Goal: Find contact information: Find contact information

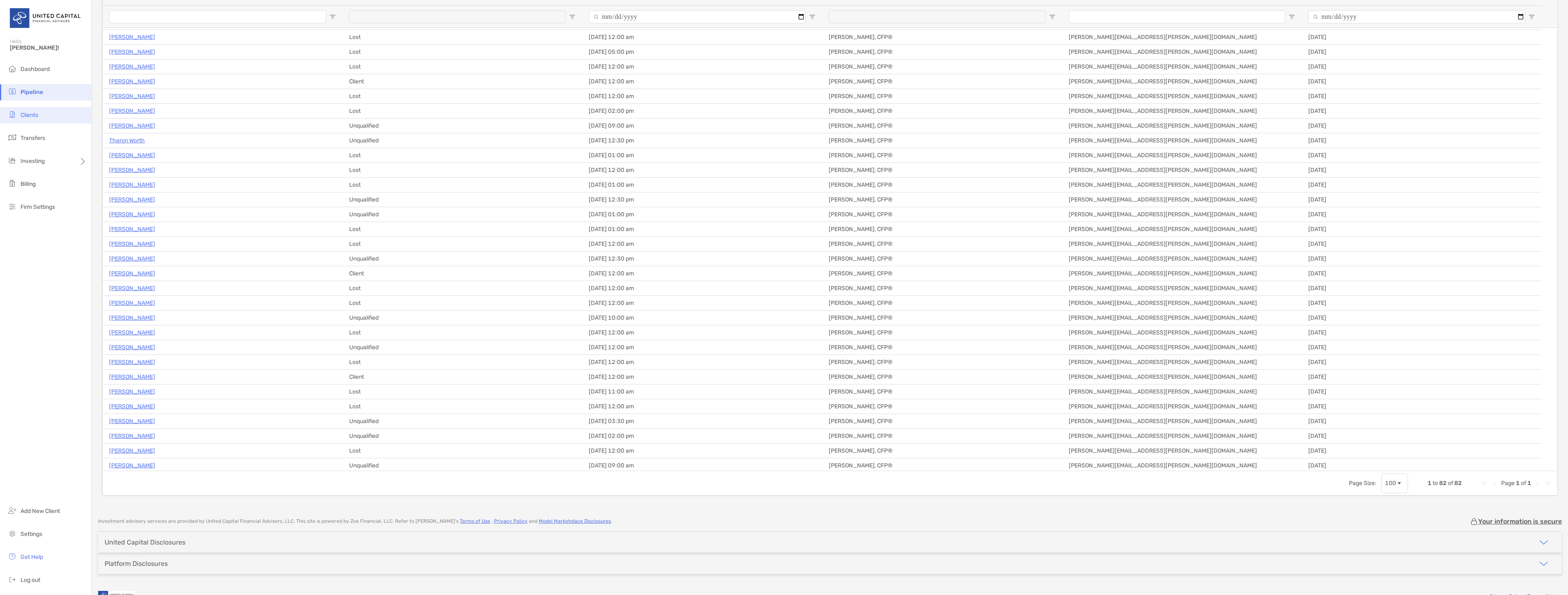
click at [30, 116] on span "Clients" at bounding box center [29, 115] width 18 height 7
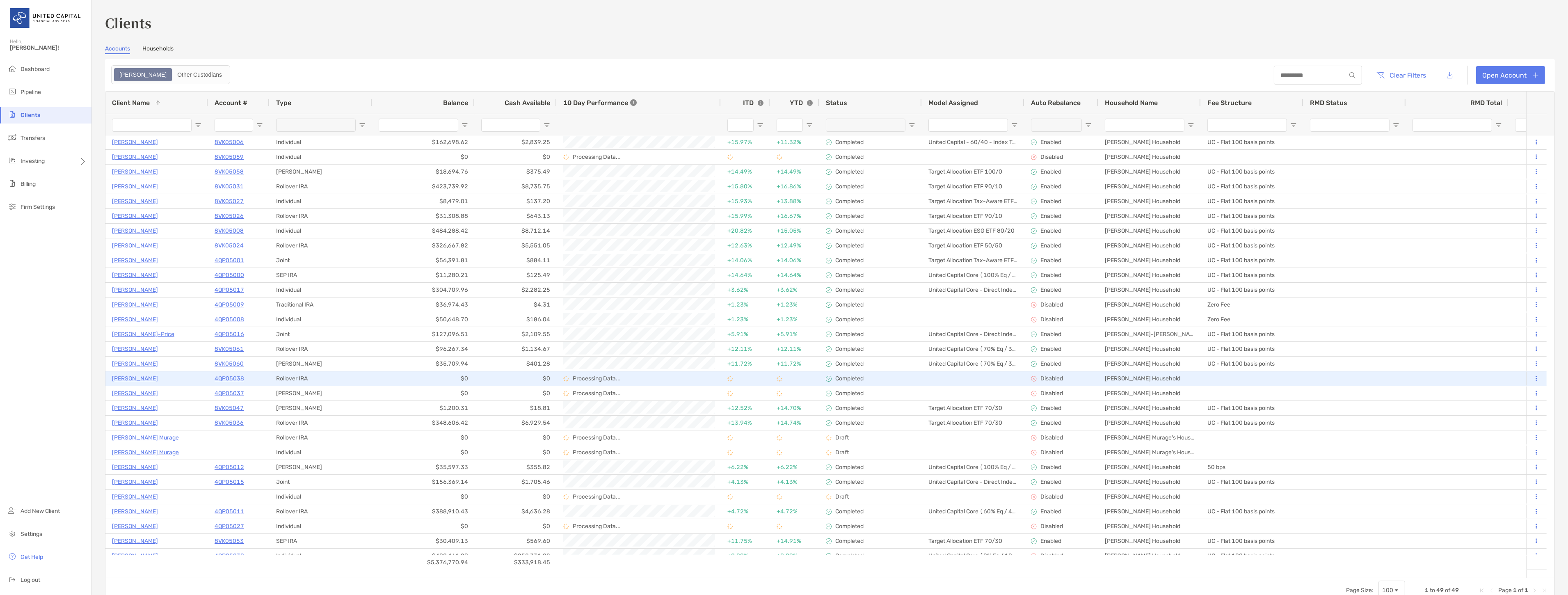
click at [128, 374] on p "John Carpenter" at bounding box center [135, 379] width 46 height 11
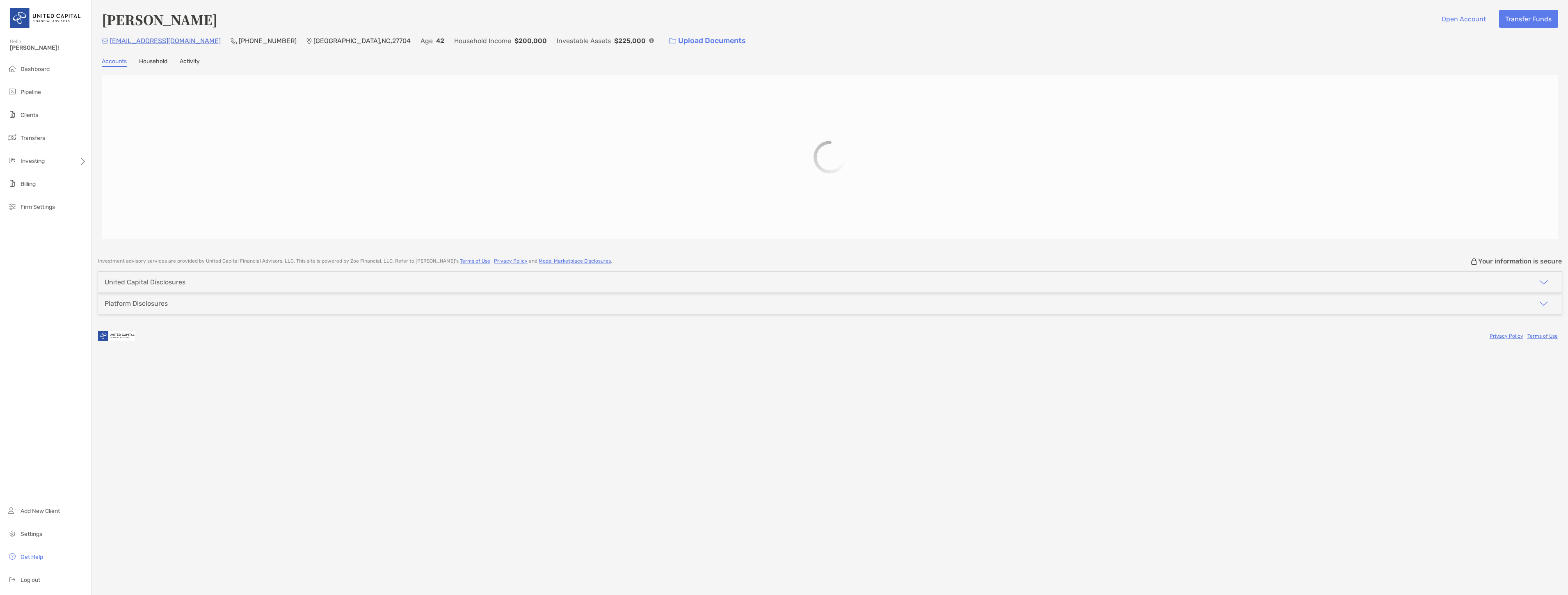
click at [190, 58] on link "Activity" at bounding box center [190, 62] width 20 height 9
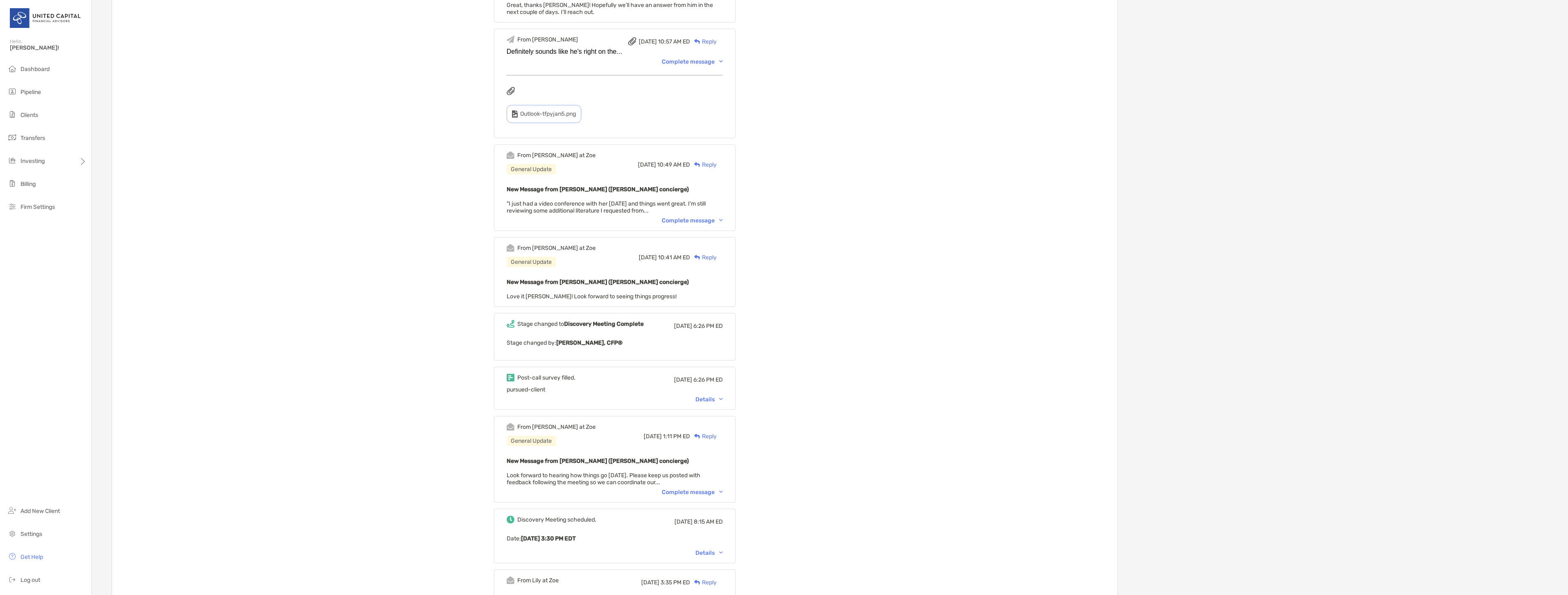
click at [710, 396] on div "Details" at bounding box center [709, 399] width 27 height 7
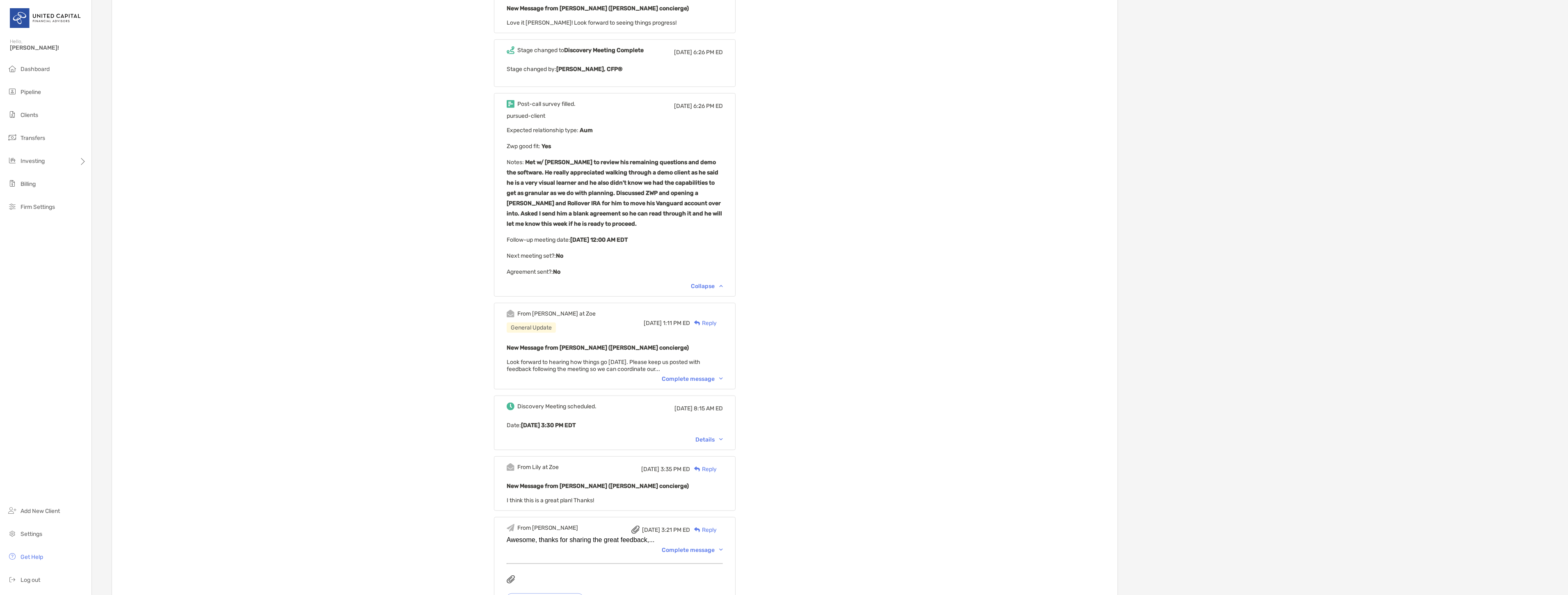
click at [710, 436] on div "Details" at bounding box center [709, 439] width 27 height 7
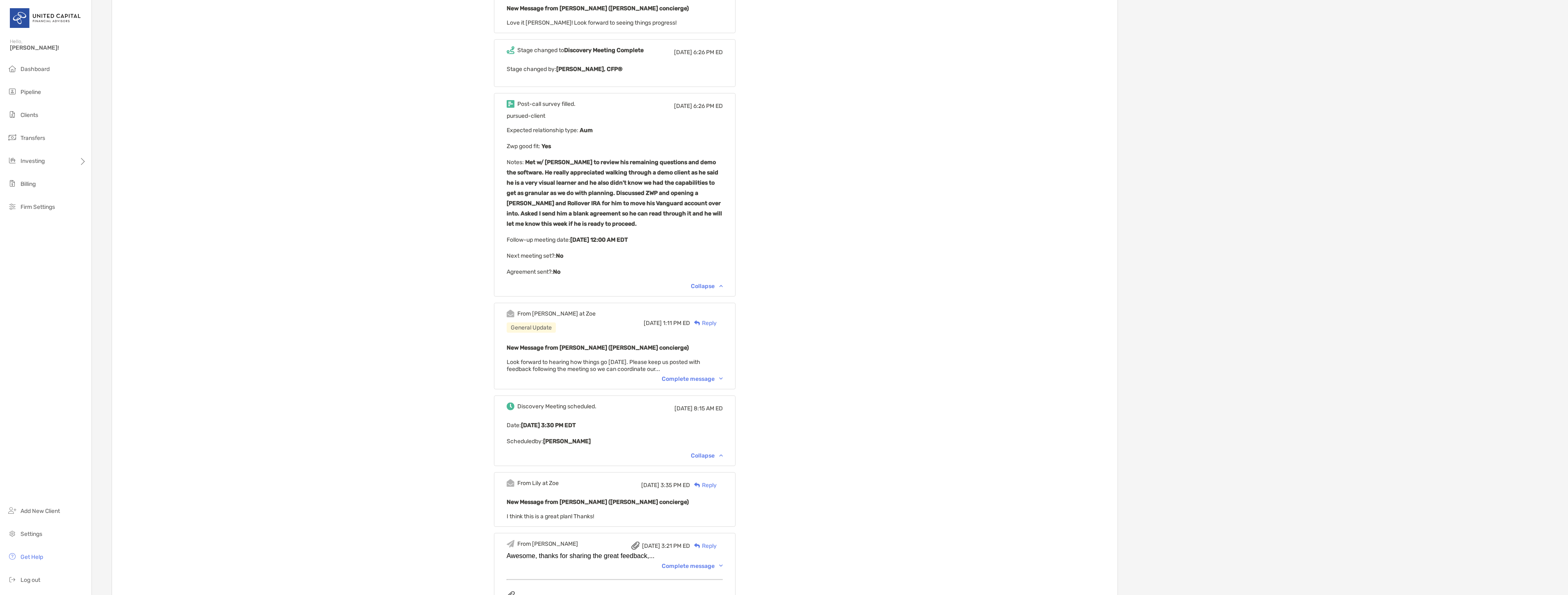
click at [713, 452] on div "Collapse" at bounding box center [707, 455] width 32 height 7
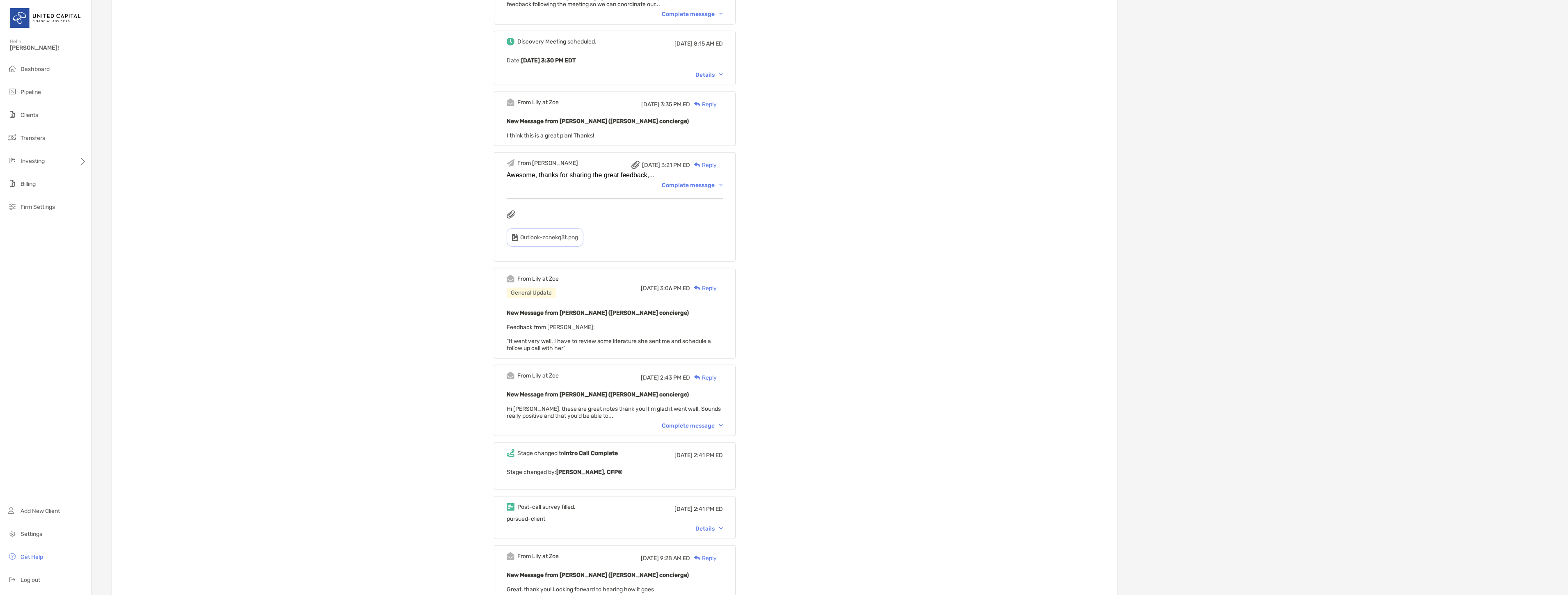
click at [712, 422] on div "Complete message" at bounding box center [692, 426] width 61 height 7
click at [710, 432] on div "From Lily at Zoe Fri, Jul 25 2:43 PM ED Reply New Message from Lily Kraus (Zoe …" at bounding box center [614, 404] width 242 height 79
click at [723, 536] on div "Post-call survey filled. Fri, Jul 25 2:41 PM ED pursued-client Details" at bounding box center [614, 525] width 242 height 43
click at [723, 533] on div "Details" at bounding box center [709, 536] width 27 height 7
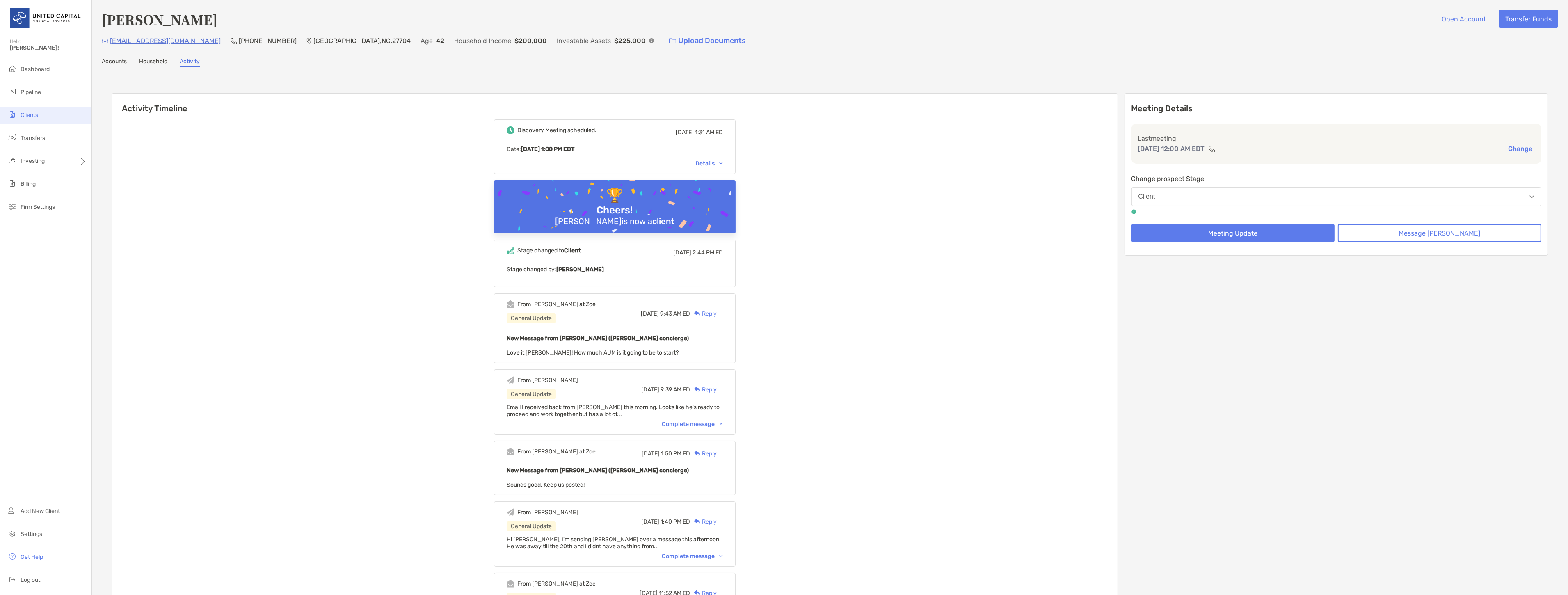
click at [35, 119] on li "Clients" at bounding box center [46, 115] width 91 height 17
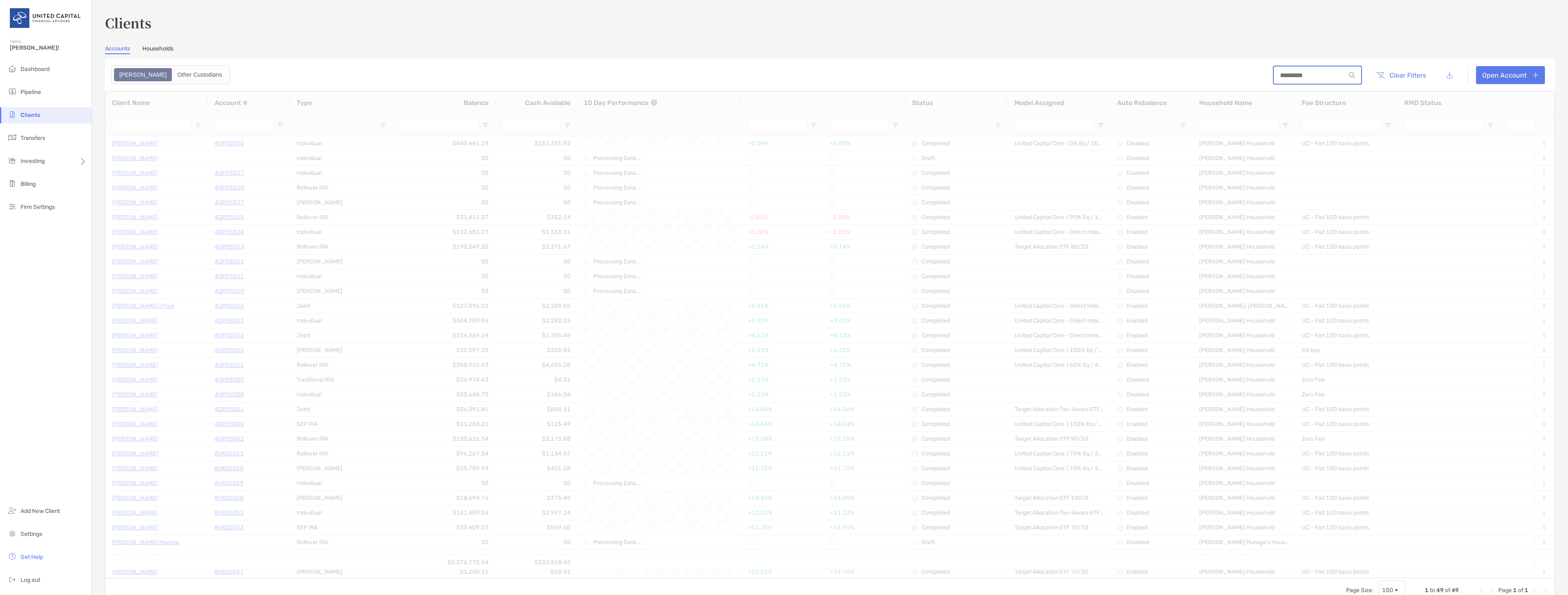
click at [1291, 75] on input at bounding box center [1310, 75] width 72 height 7
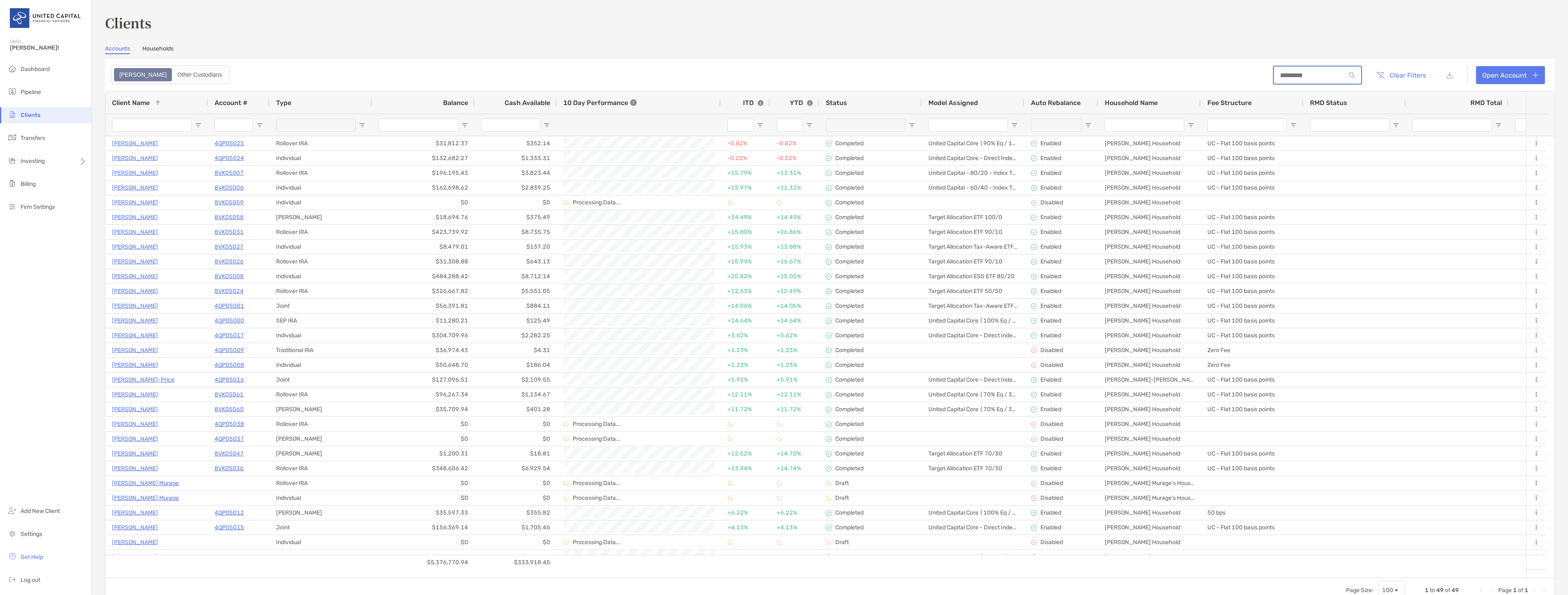
click at [1299, 75] on input at bounding box center [1310, 75] width 72 height 7
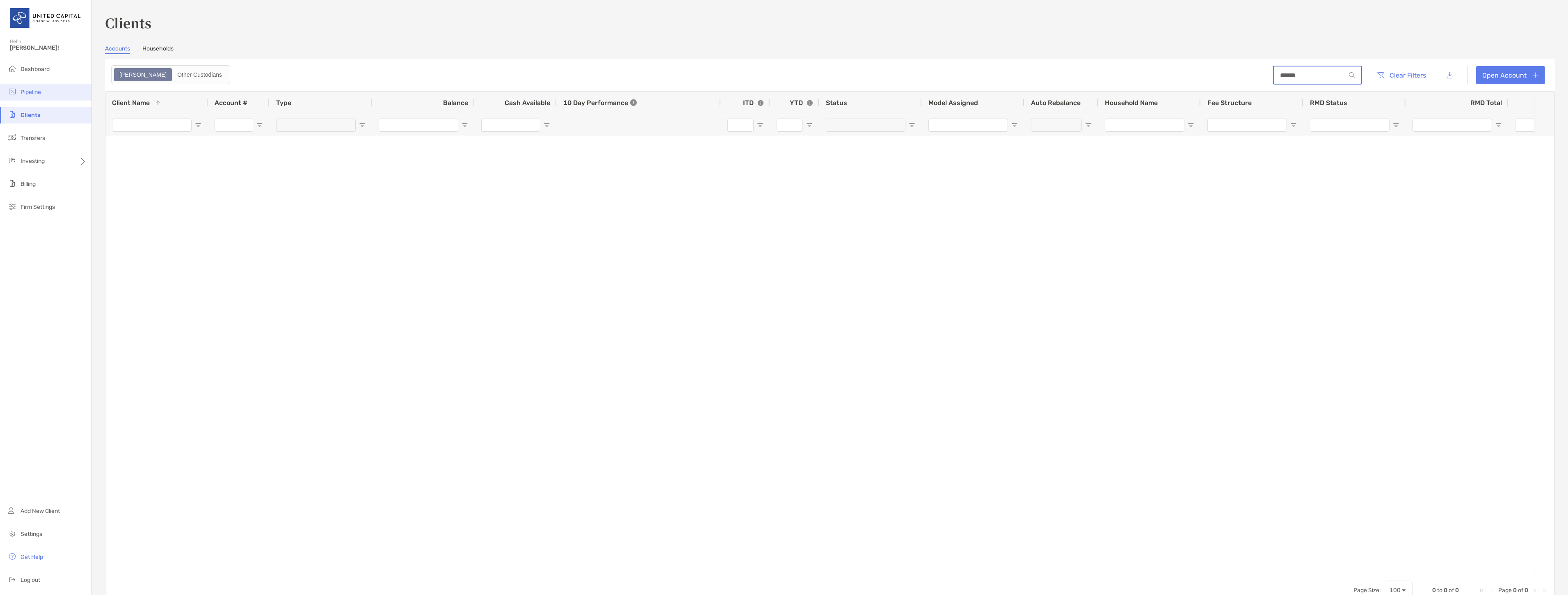
type input "******"
click at [27, 98] on li "Pipeline" at bounding box center [46, 92] width 91 height 17
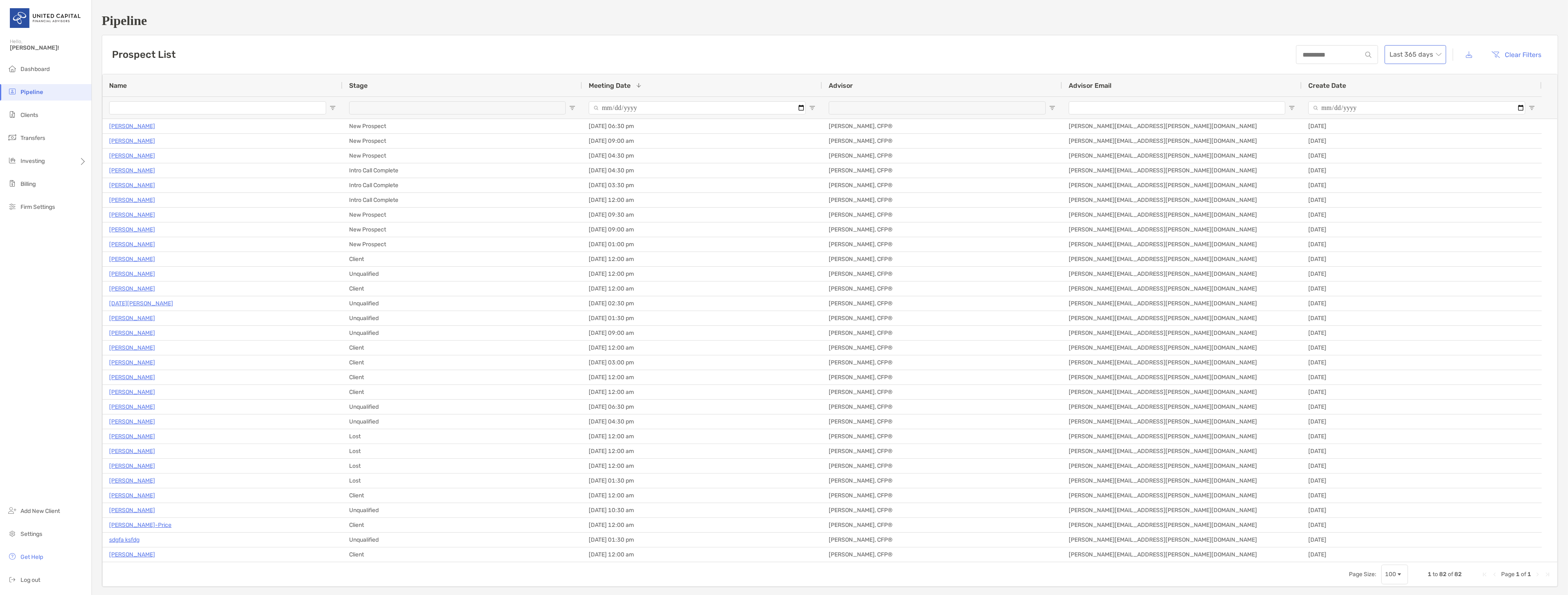
click at [1414, 49] on span "Last 365 days" at bounding box center [1415, 54] width 52 height 18
click at [1411, 119] on div "2024" at bounding box center [1409, 122] width 48 height 11
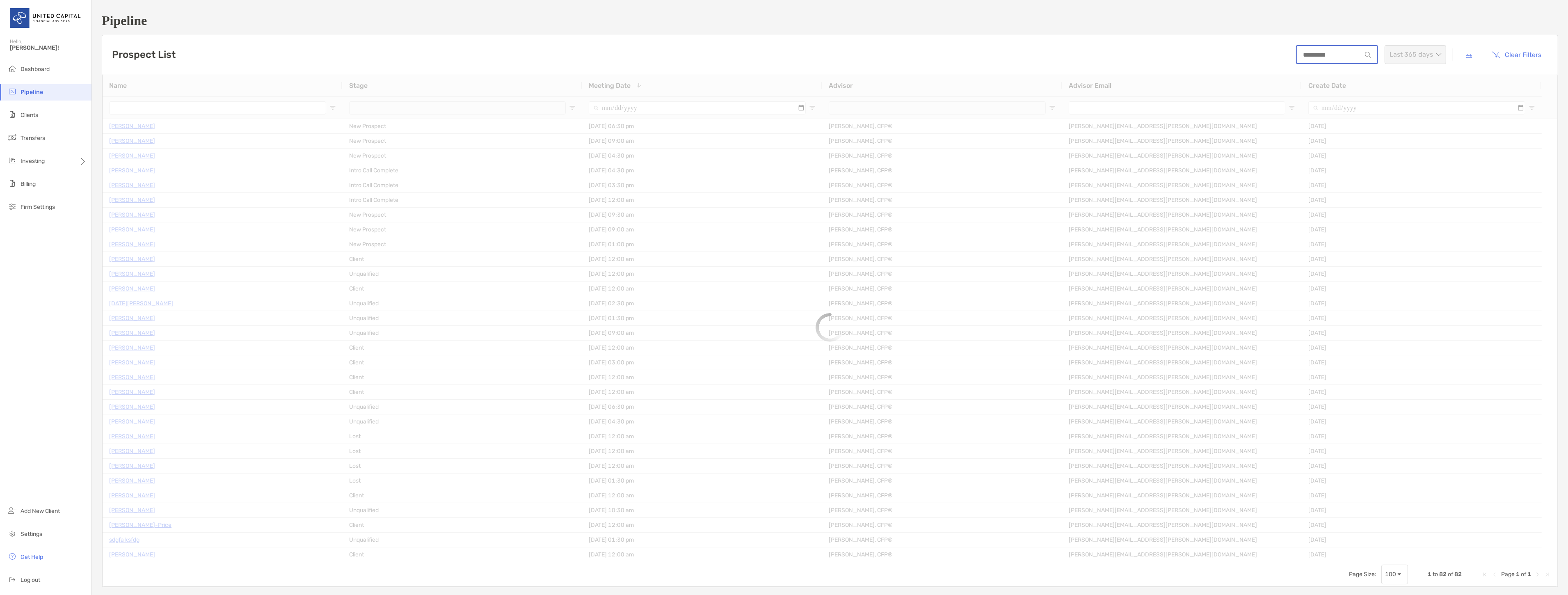
click at [1331, 51] on input at bounding box center [1329, 54] width 65 height 7
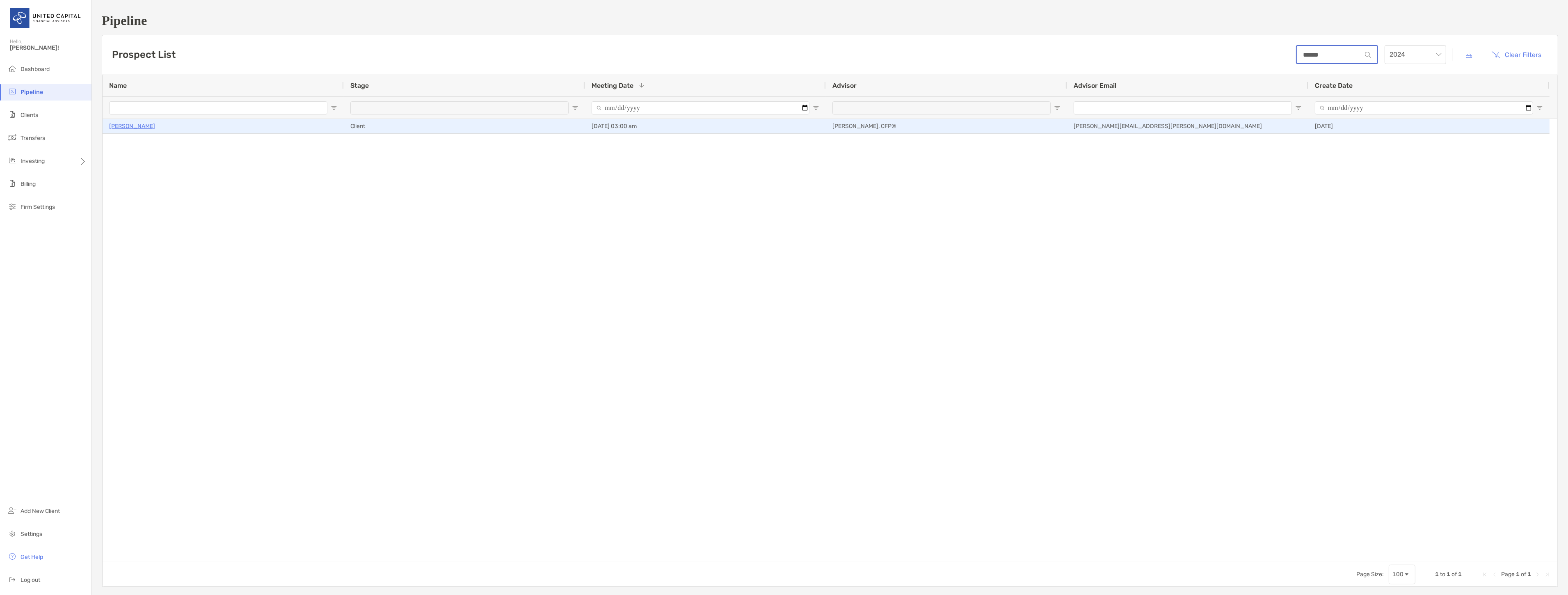
type input "******"
click at [144, 124] on p "Andrii Maksymov" at bounding box center [132, 126] width 46 height 11
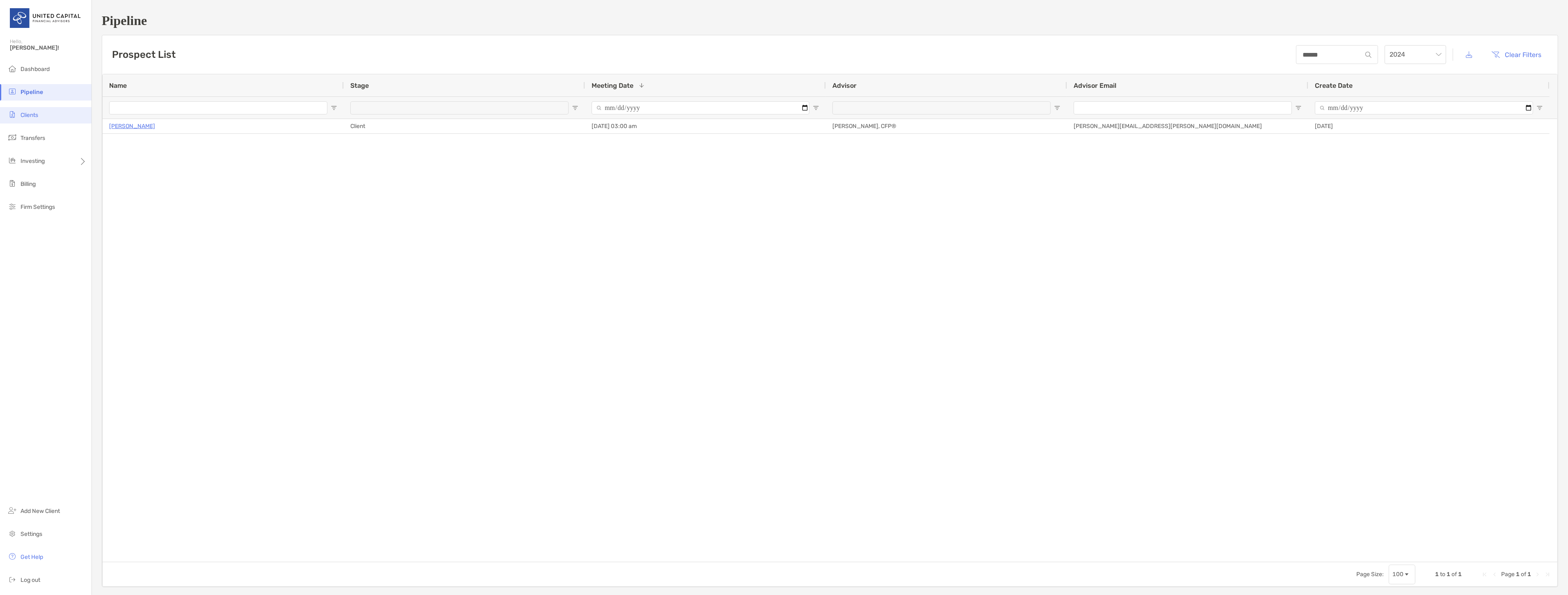
click at [40, 122] on li "Clients" at bounding box center [46, 115] width 91 height 17
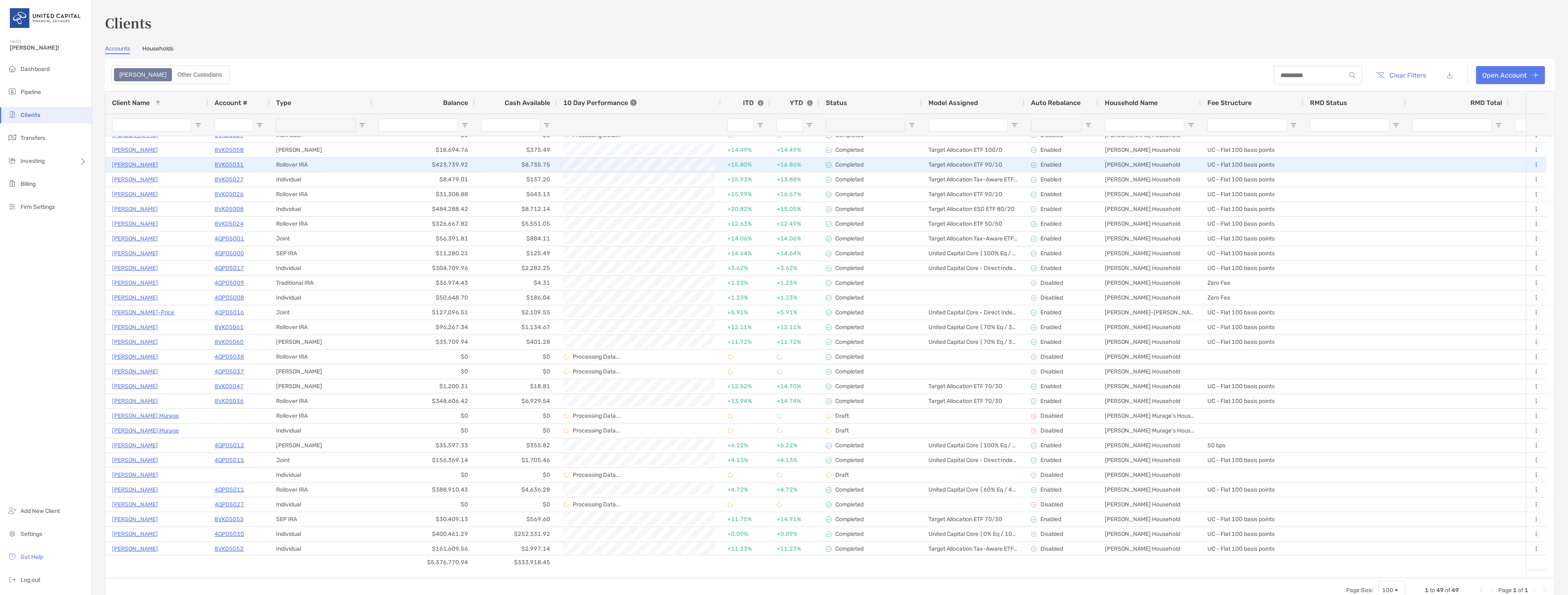
scroll to position [91, 0]
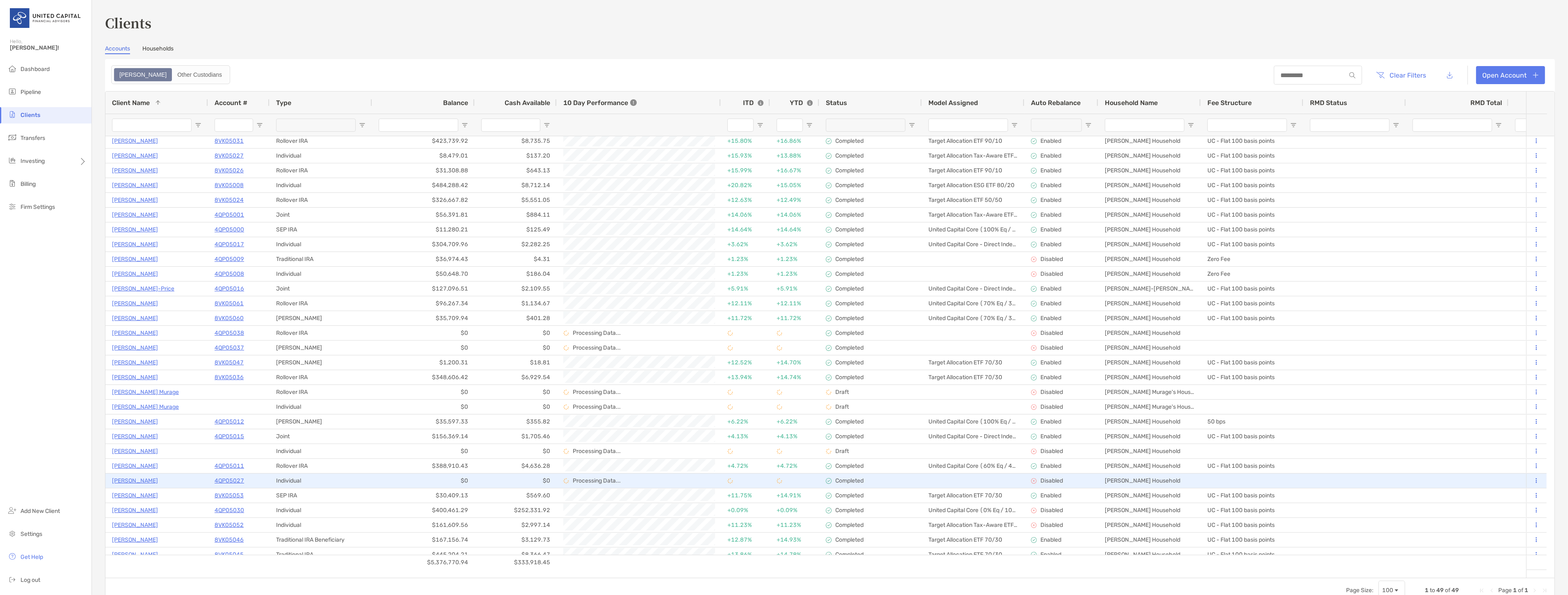
click at [150, 478] on p "Lilia Montero-Diaz" at bounding box center [135, 481] width 46 height 11
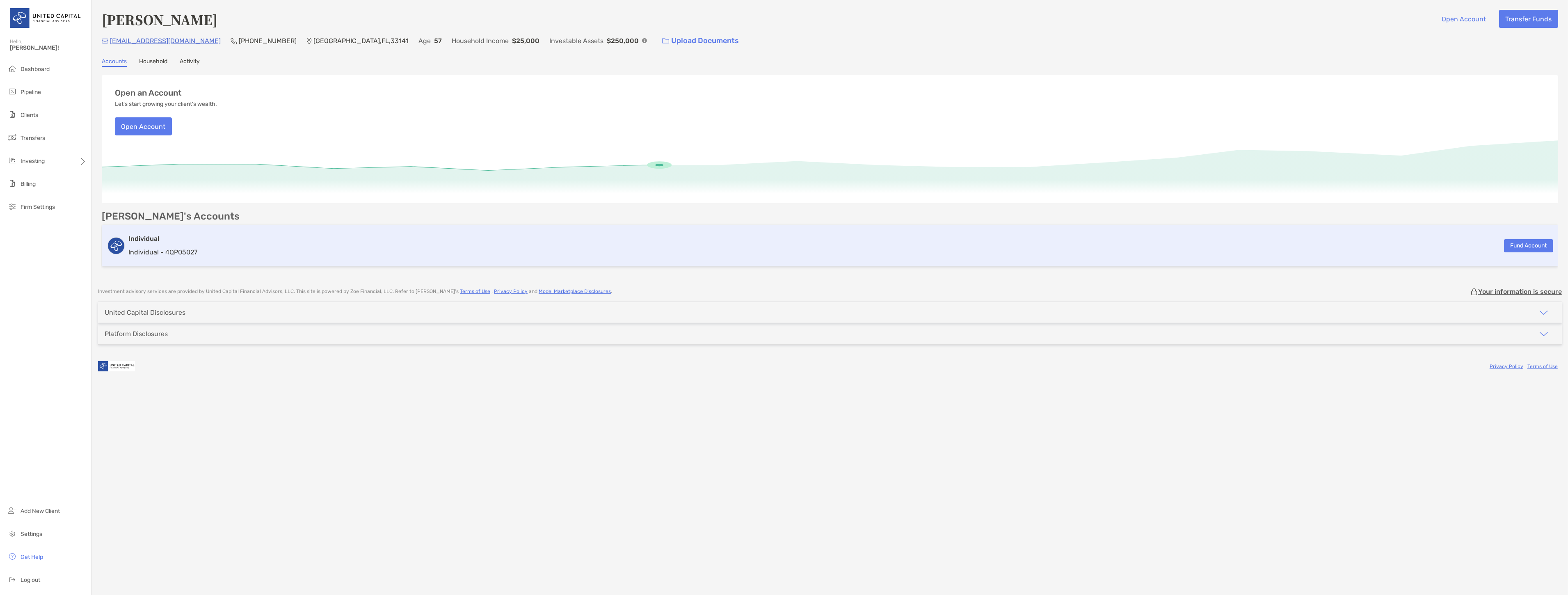
click at [768, 257] on div "Individual Individual - 4QP05027 Fund Account" at bounding box center [830, 246] width 1456 height 41
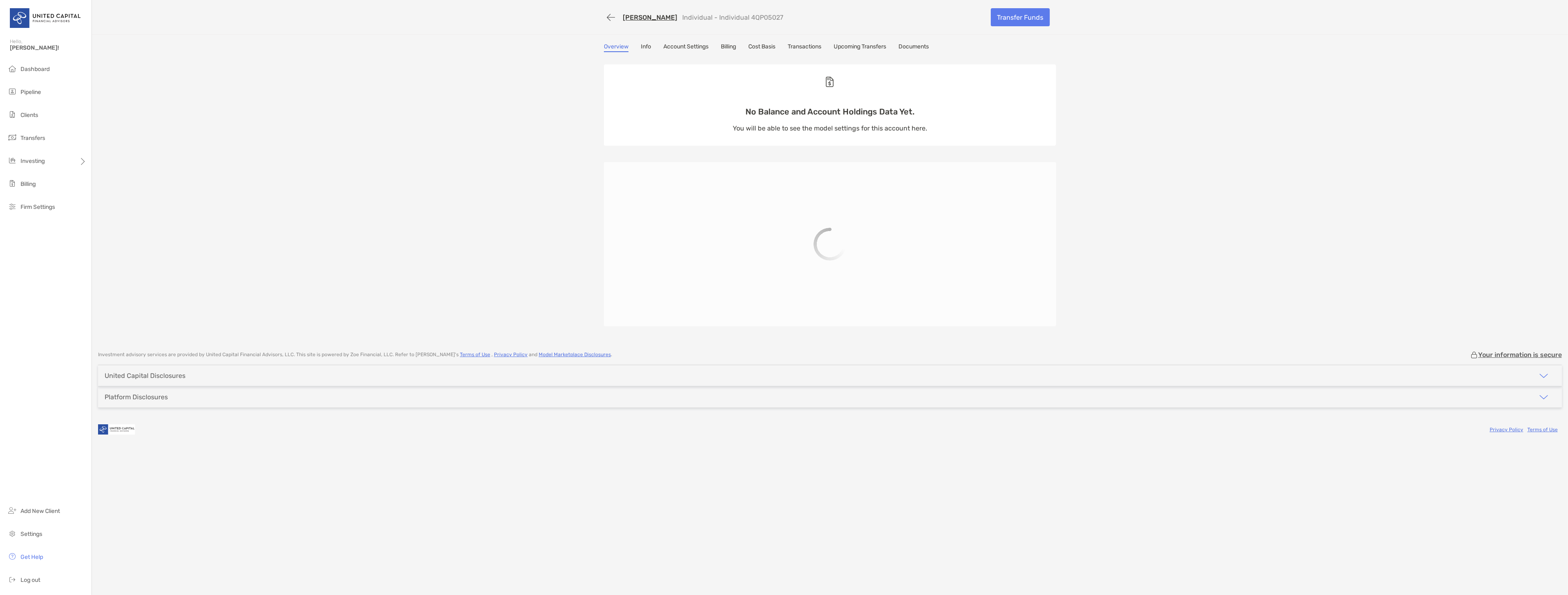
click at [810, 47] on link "Transactions" at bounding box center [804, 48] width 33 height 9
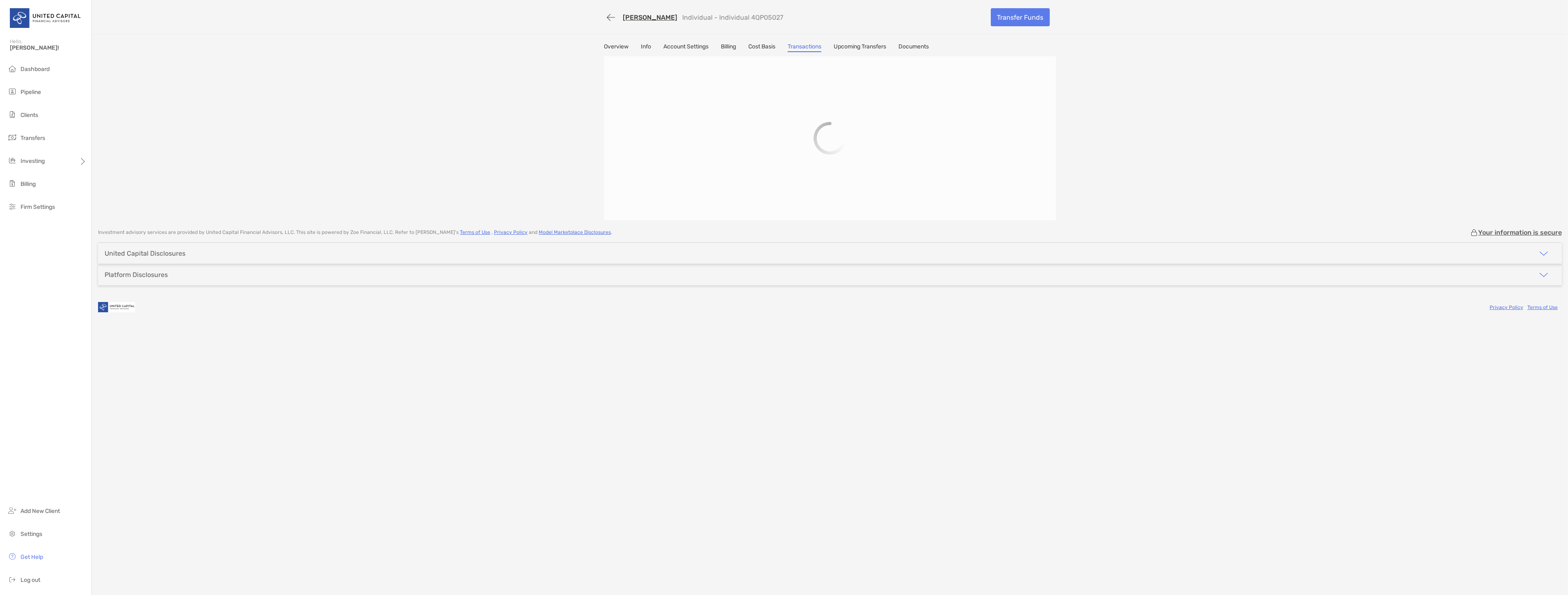
click at [855, 45] on link "Upcoming Transfers" at bounding box center [860, 48] width 53 height 9
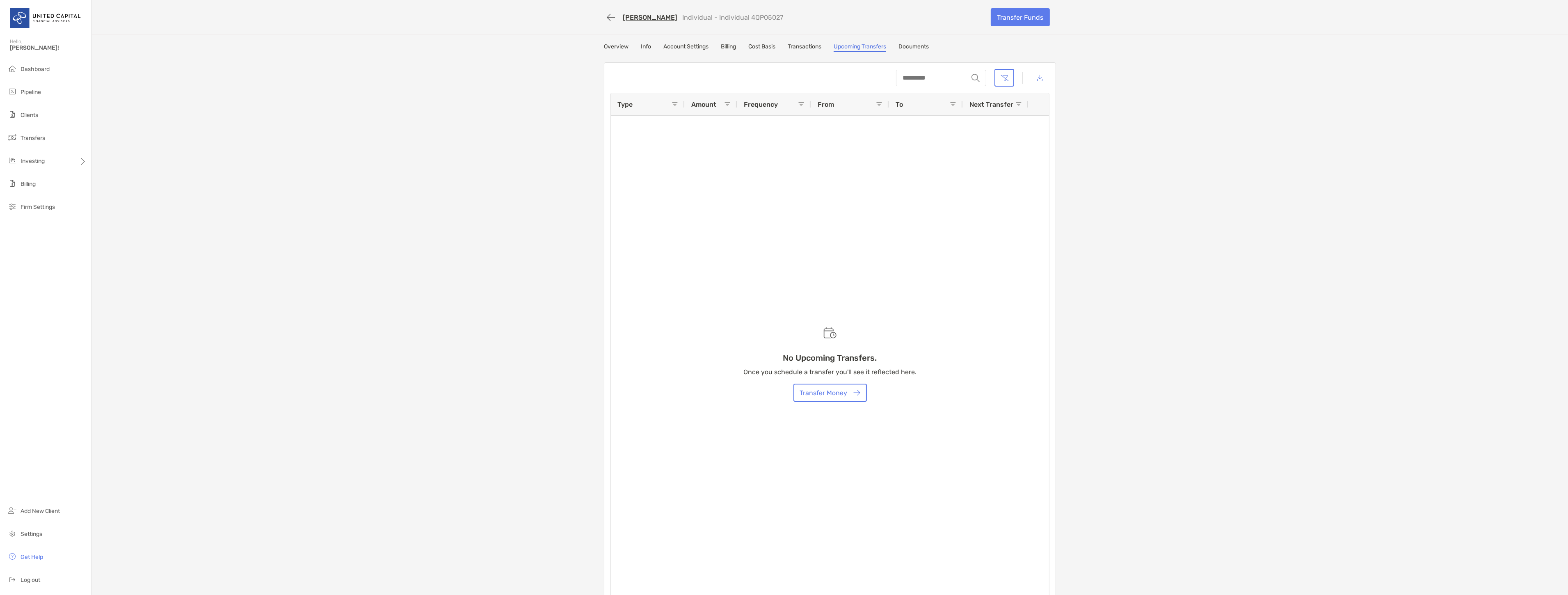
click at [809, 44] on link "Transactions" at bounding box center [804, 48] width 33 height 9
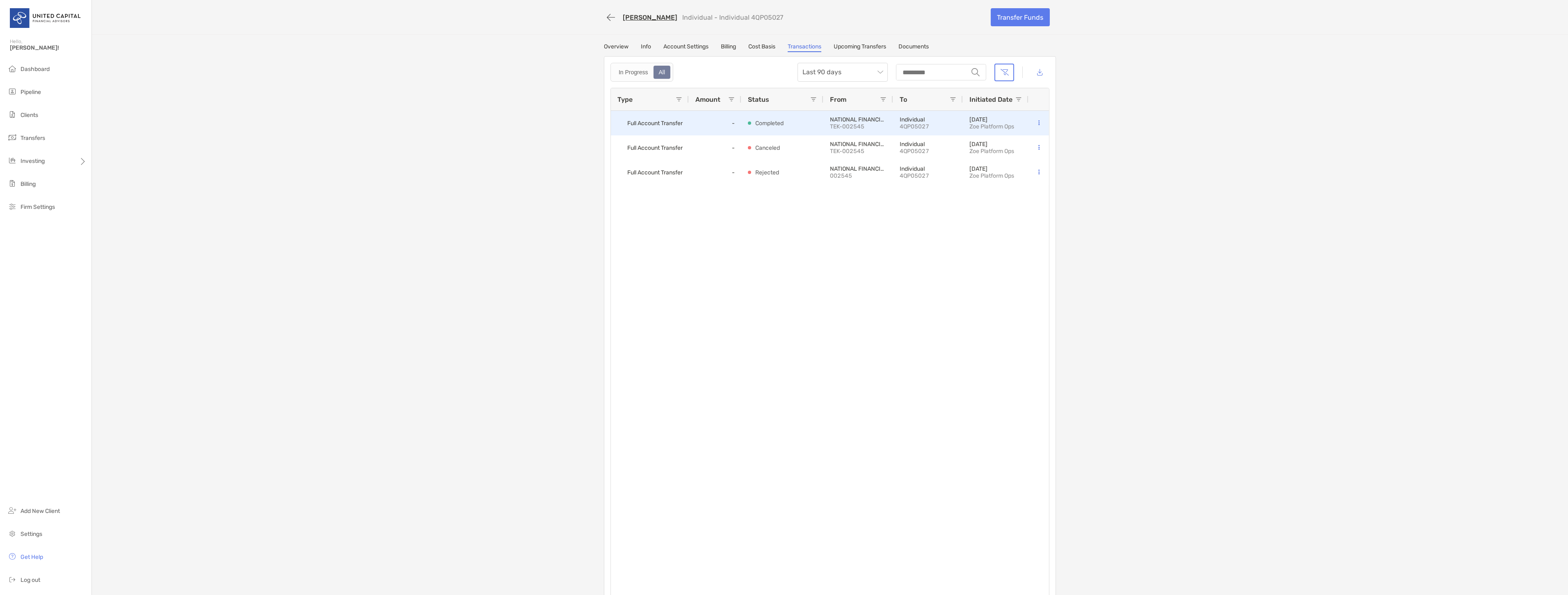
click at [823, 118] on div "NATIONAL FINANCIAL SERVICES LLC TEK-002545" at bounding box center [858, 123] width 70 height 25
click at [1023, 119] on div "10/08/2025 Zoe Platform Ops" at bounding box center [996, 123] width 66 height 25
click at [1036, 119] on button at bounding box center [1038, 122] width 8 height 8
click at [659, 118] on span "Full Account Transfer" at bounding box center [655, 123] width 56 height 14
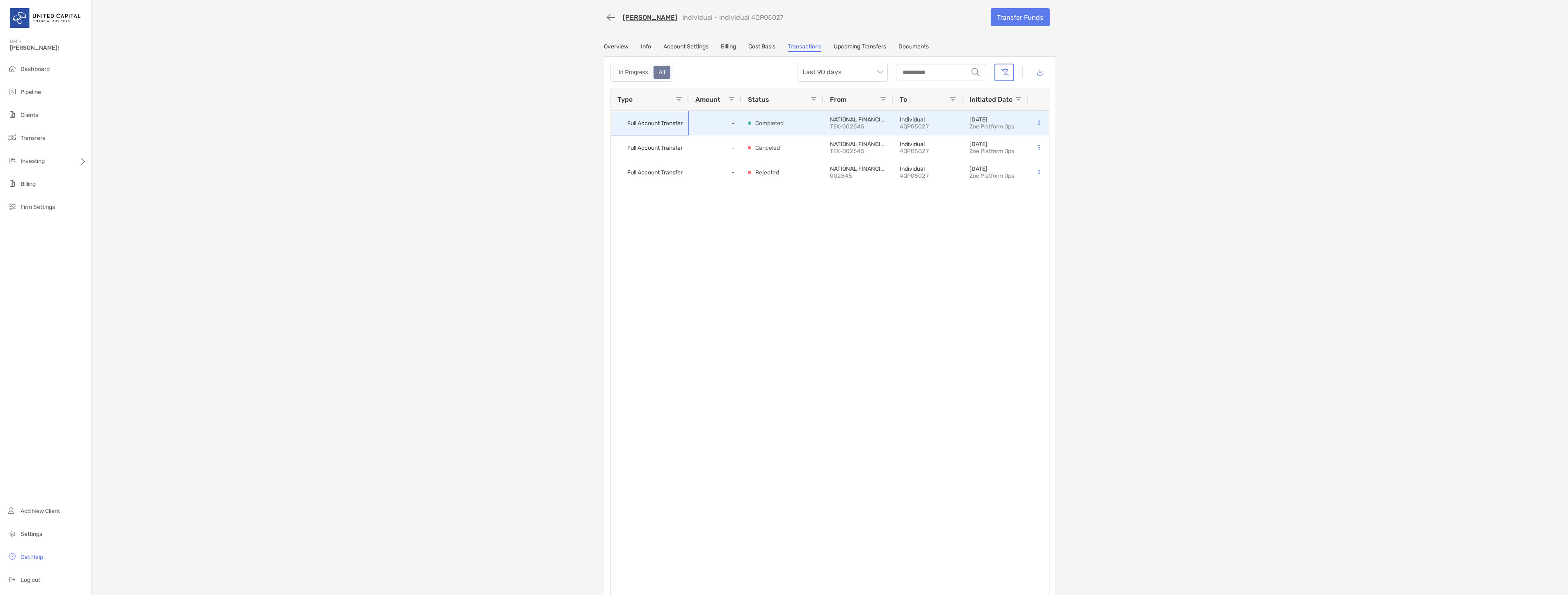
click at [659, 118] on span "Full Account Transfer" at bounding box center [655, 123] width 56 height 14
click at [741, 122] on div "Completed" at bounding box center [782, 123] width 82 height 25
click at [726, 121] on div "-" at bounding box center [714, 123] width 53 height 25
click at [646, 45] on link "Info" at bounding box center [646, 48] width 11 height 9
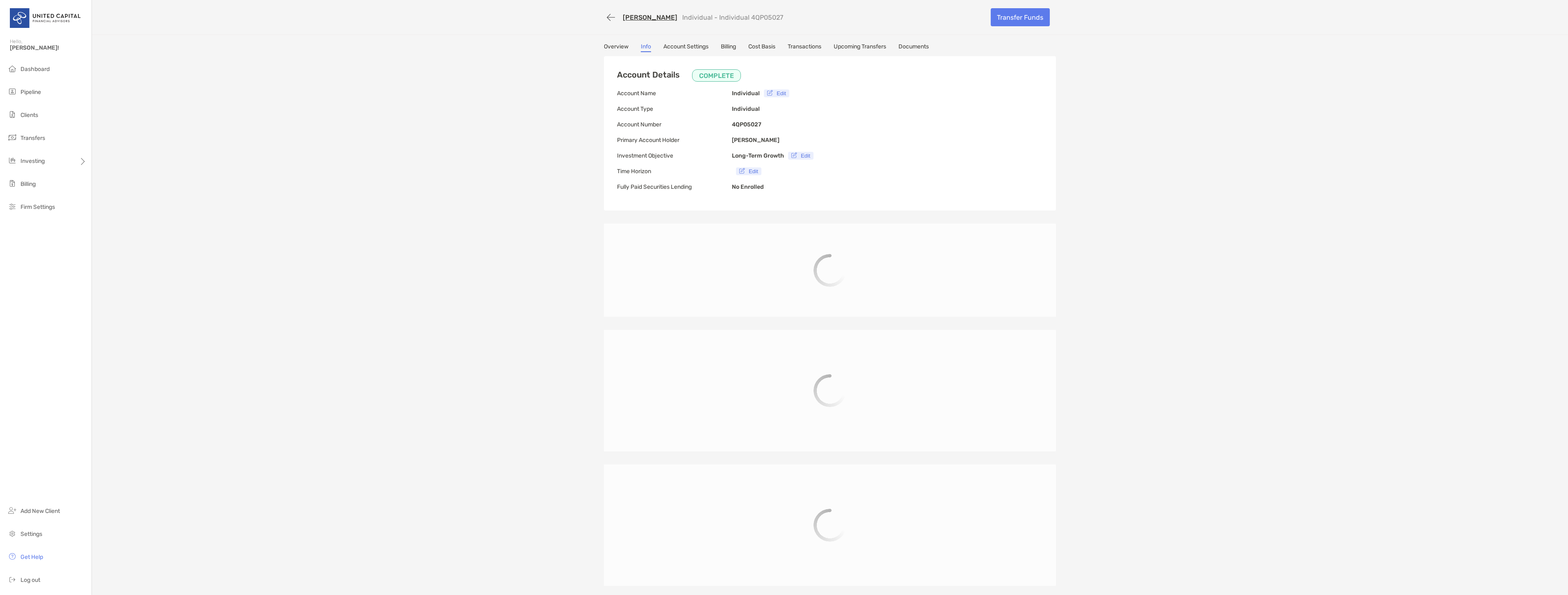
type input "**********"
click at [622, 46] on link "Overview" at bounding box center [616, 48] width 25 height 9
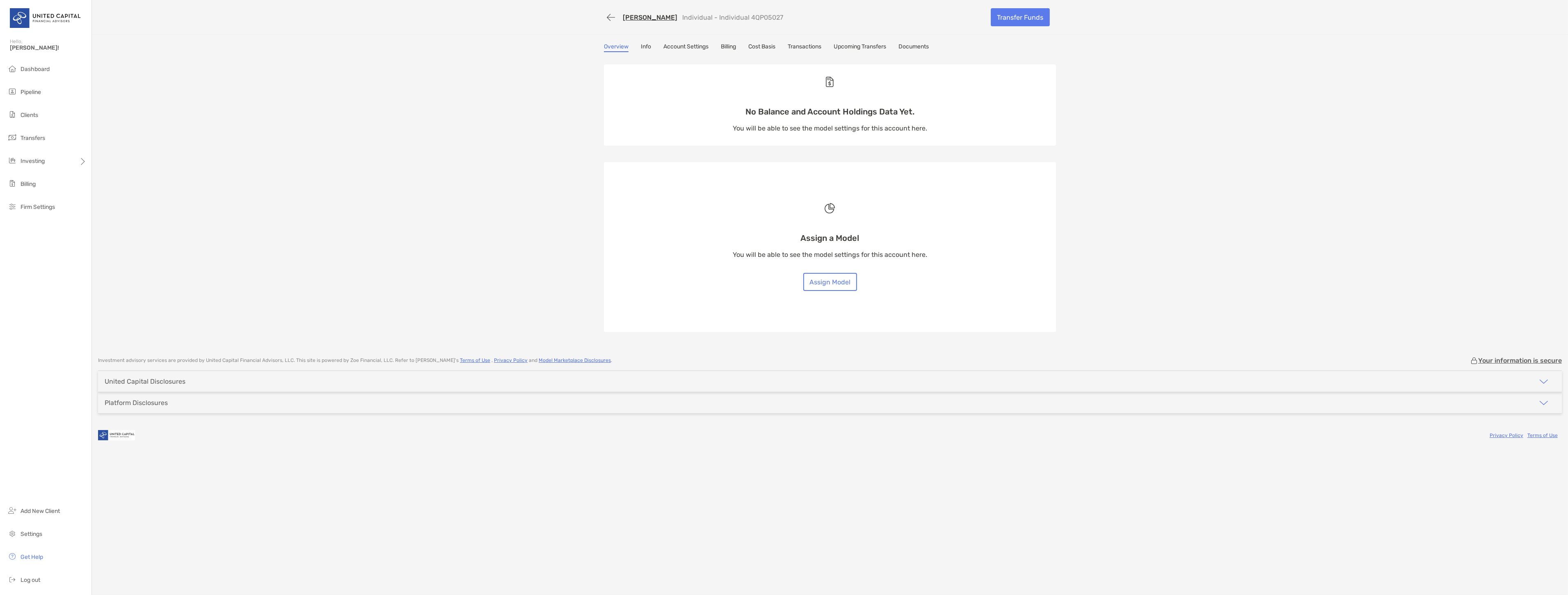
click at [813, 48] on link "Transactions" at bounding box center [804, 48] width 33 height 9
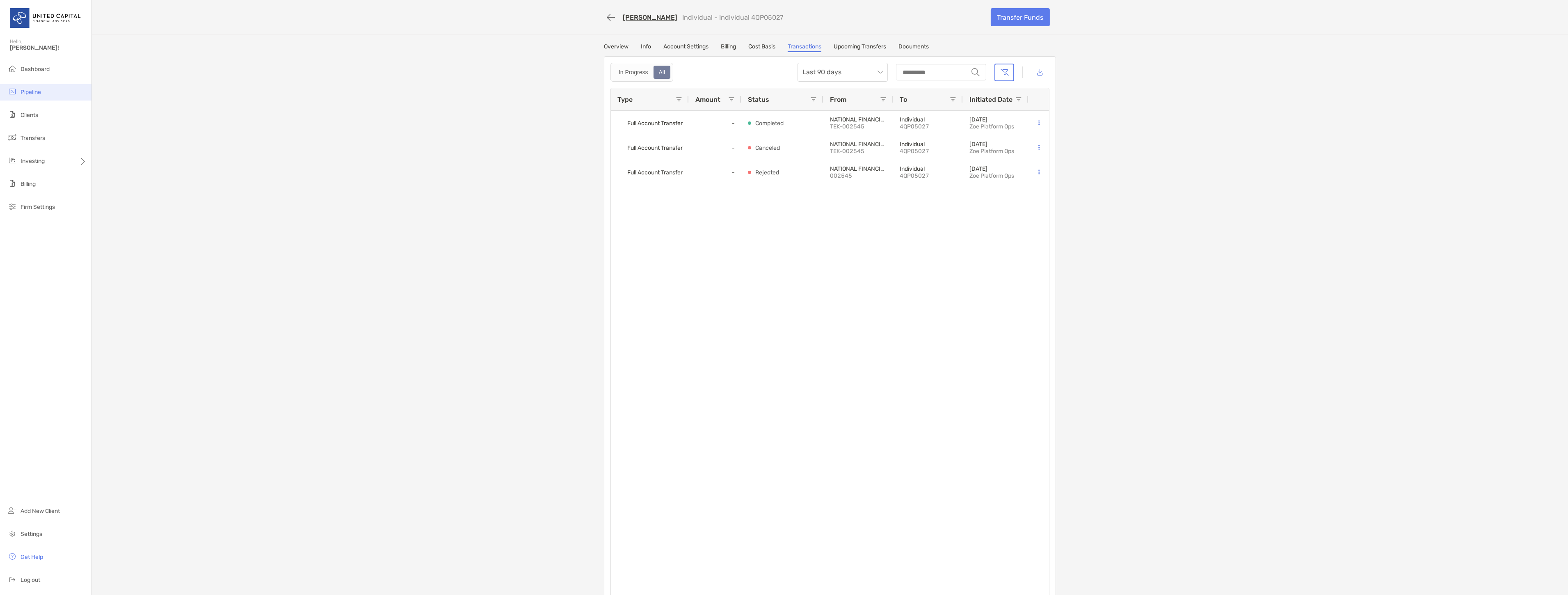
click at [49, 93] on li "Pipeline" at bounding box center [46, 92] width 91 height 17
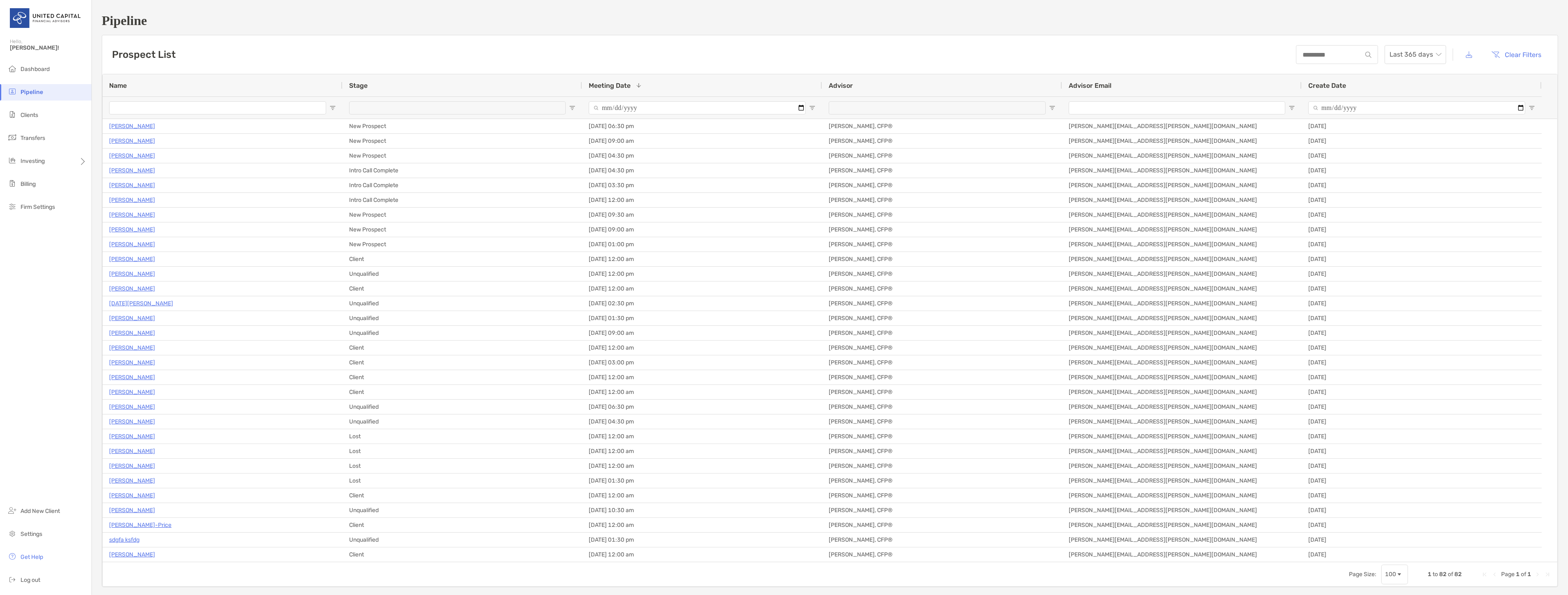
click at [812, 106] on span "Open Filter Menu" at bounding box center [812, 108] width 7 height 7
click at [810, 105] on span "Open Filter Menu" at bounding box center [812, 108] width 7 height 7
click at [563, 40] on div "Prospect List Last 365 days Clear Filters" at bounding box center [829, 54] width 1456 height 38
click at [1403, 51] on span "Last 365 days" at bounding box center [1415, 54] width 52 height 18
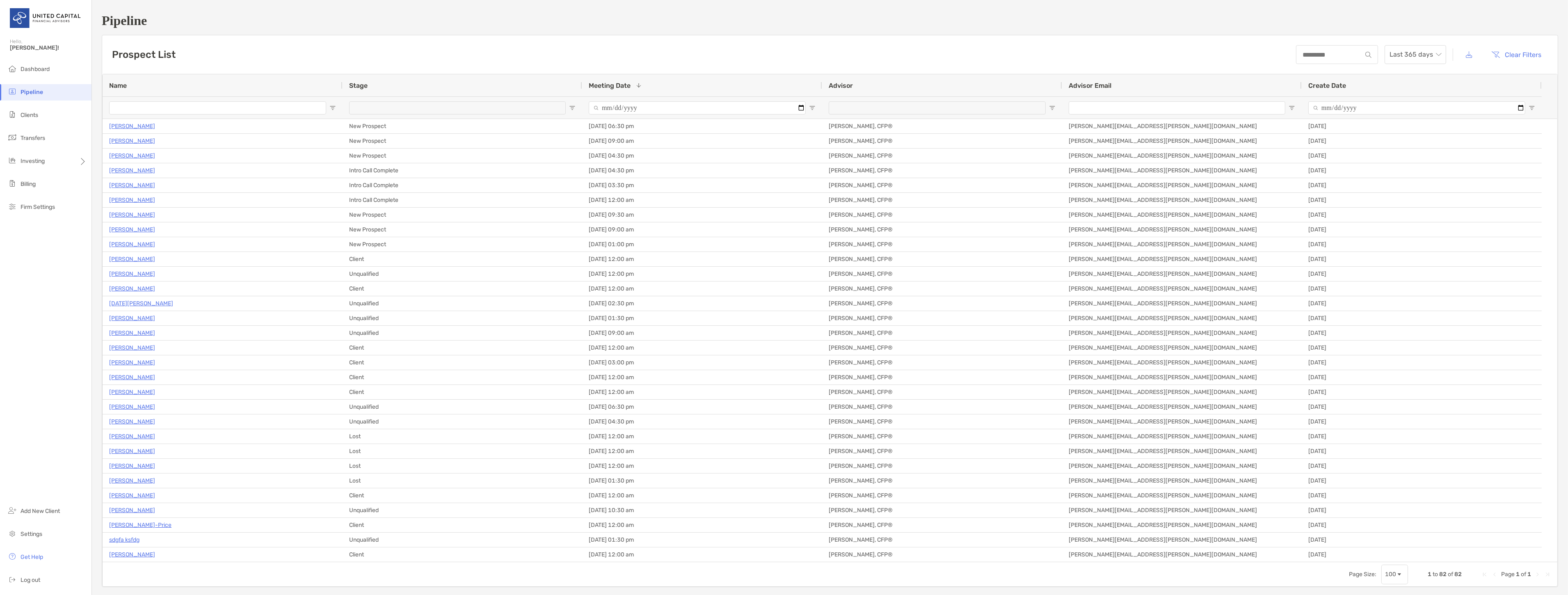
click at [40, 90] on span "Pipeline" at bounding box center [32, 92] width 23 height 7
click at [572, 107] on span "Open Filter Menu" at bounding box center [572, 108] width 7 height 7
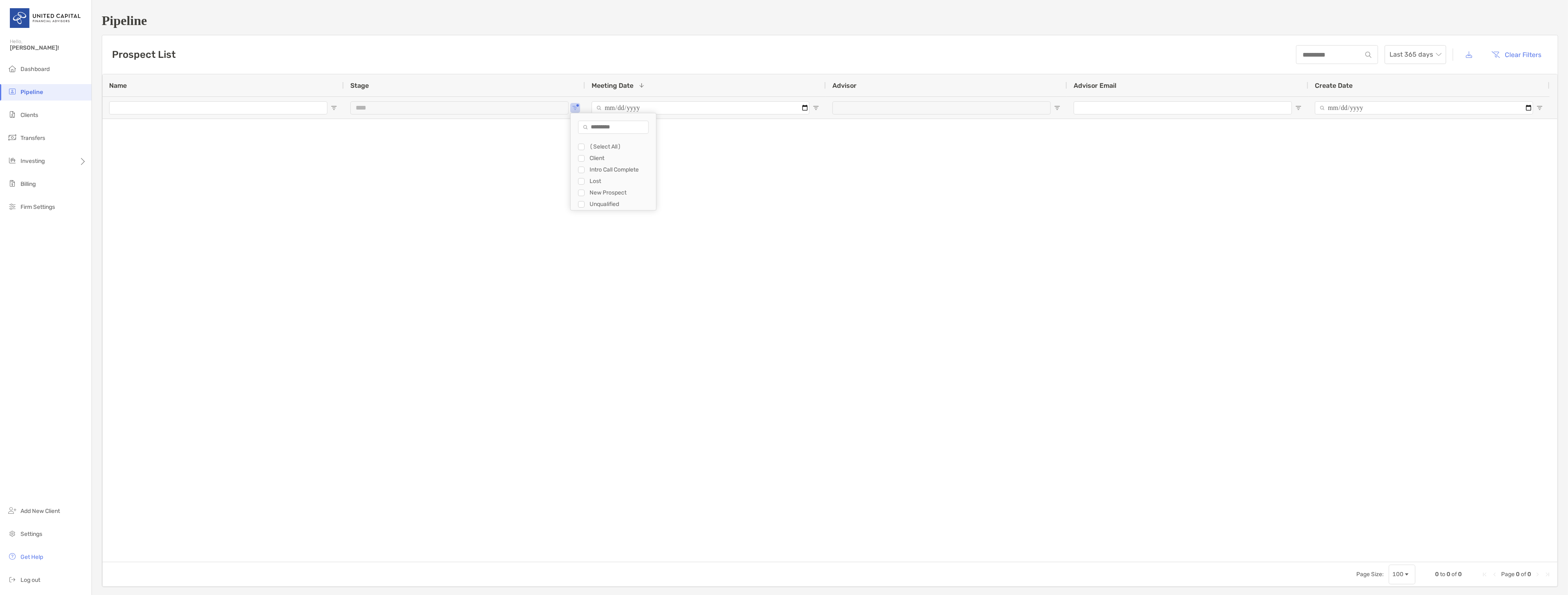
type input "**********"
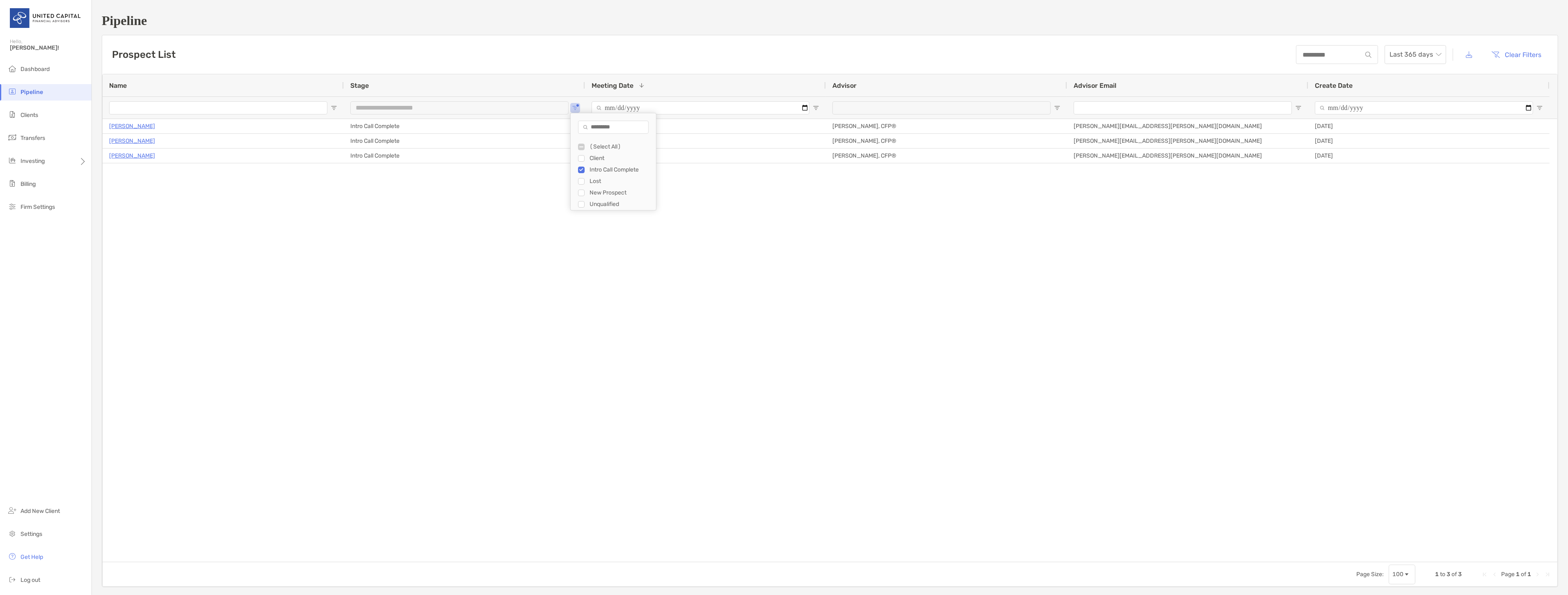
click at [248, 255] on div "Lee Sapperstein Intro Call Complete 10/14/2025 - 04:30 pm Mckenzie Lannon, CFP®…" at bounding box center [829, 340] width 1454 height 443
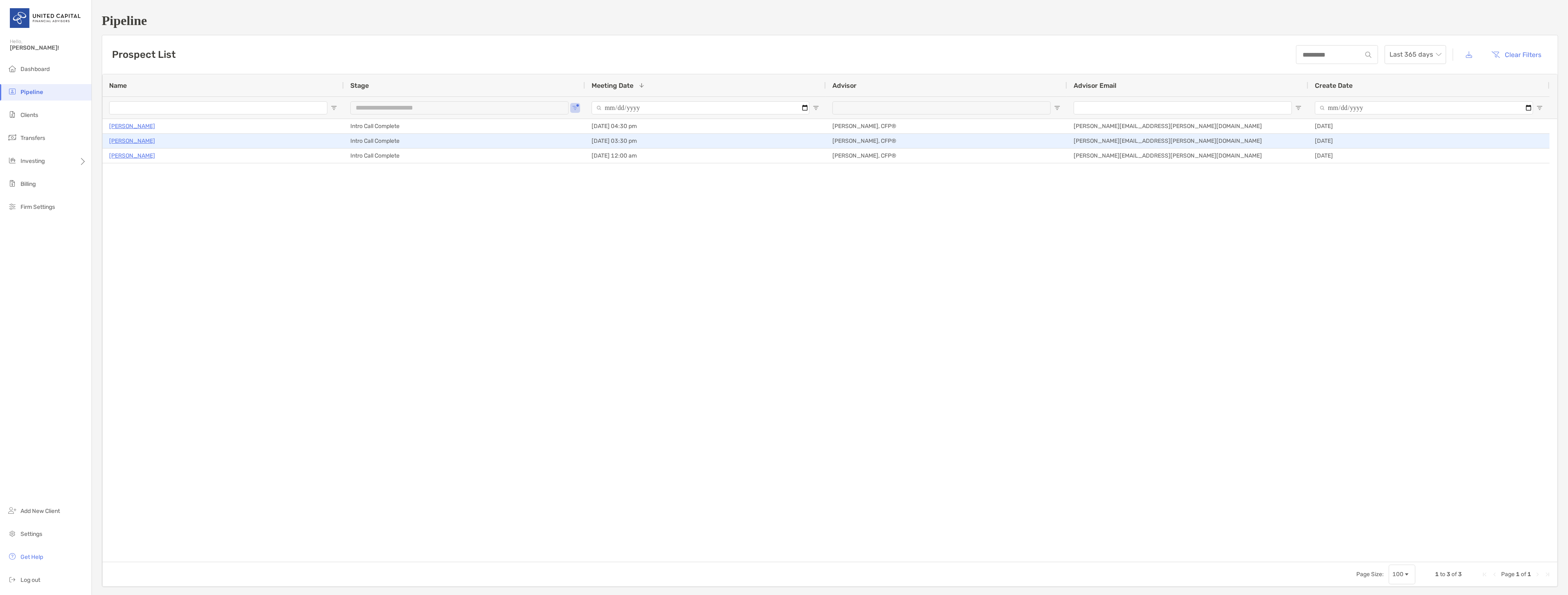
click at [140, 140] on p "[PERSON_NAME]" at bounding box center [132, 141] width 46 height 11
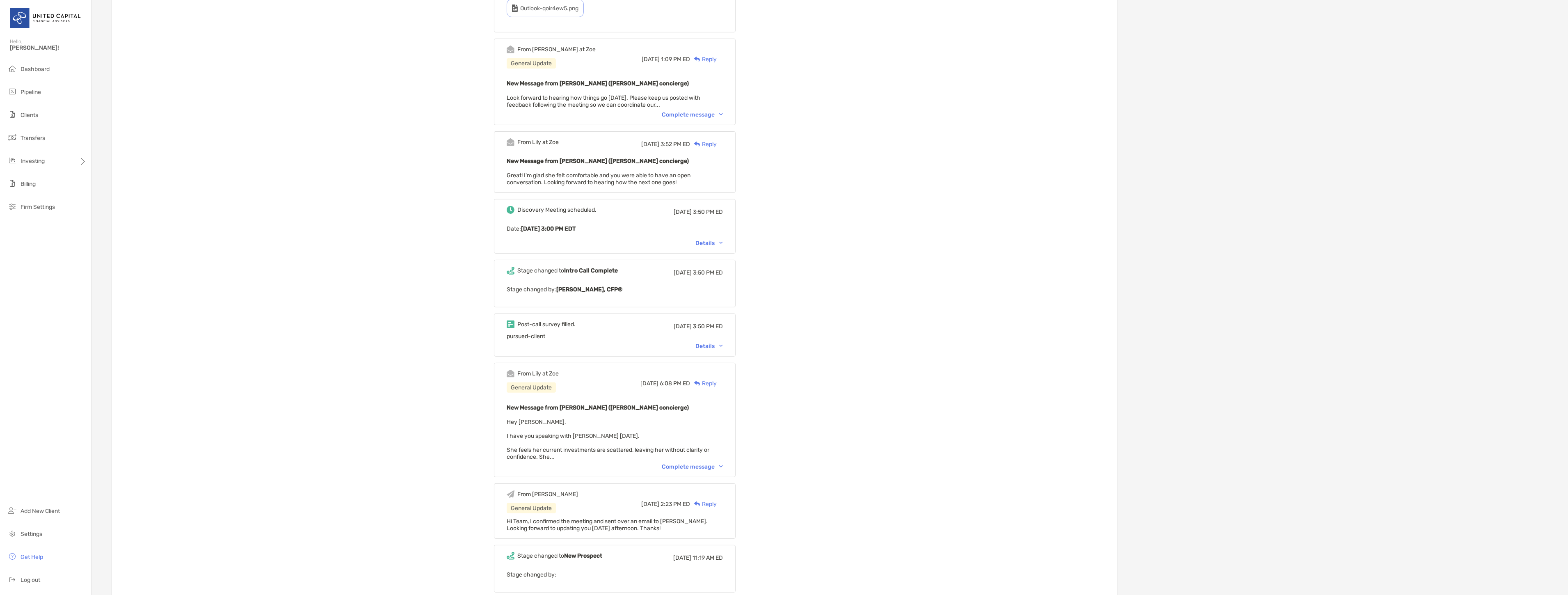
scroll to position [547, 0]
click at [714, 338] on div "Details" at bounding box center [709, 339] width 27 height 7
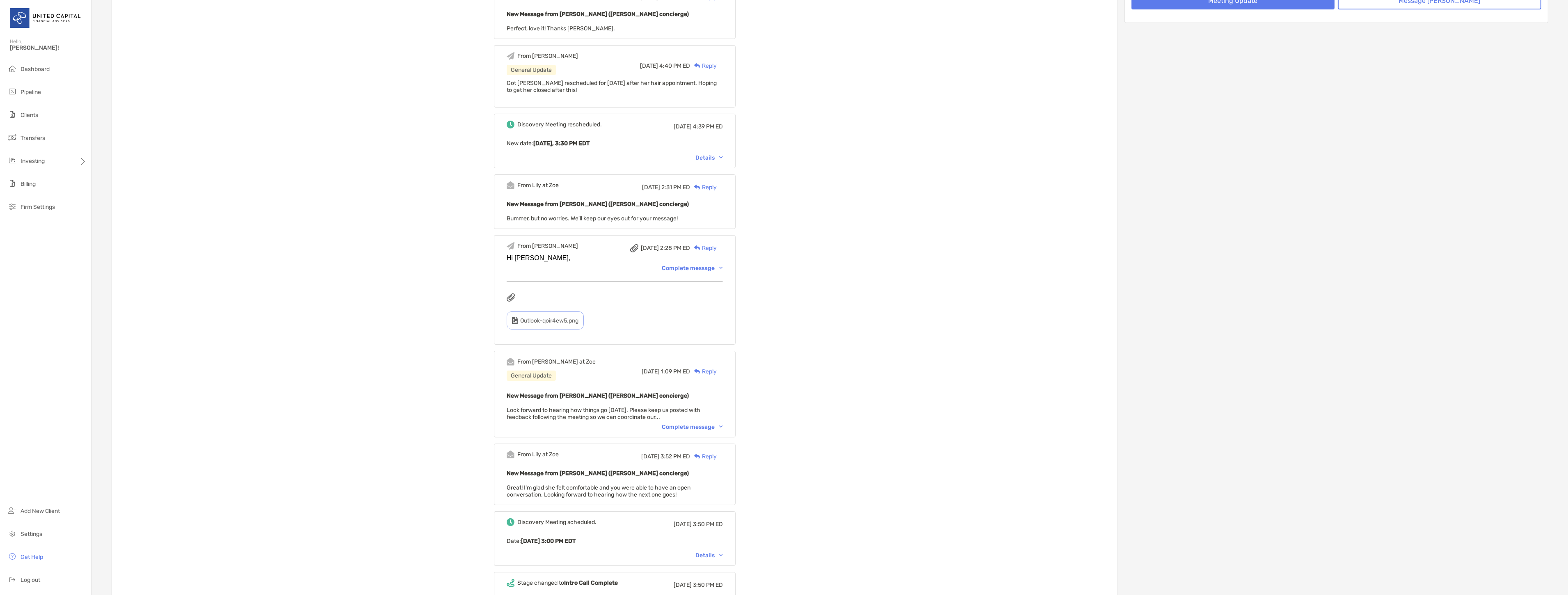
scroll to position [0, 0]
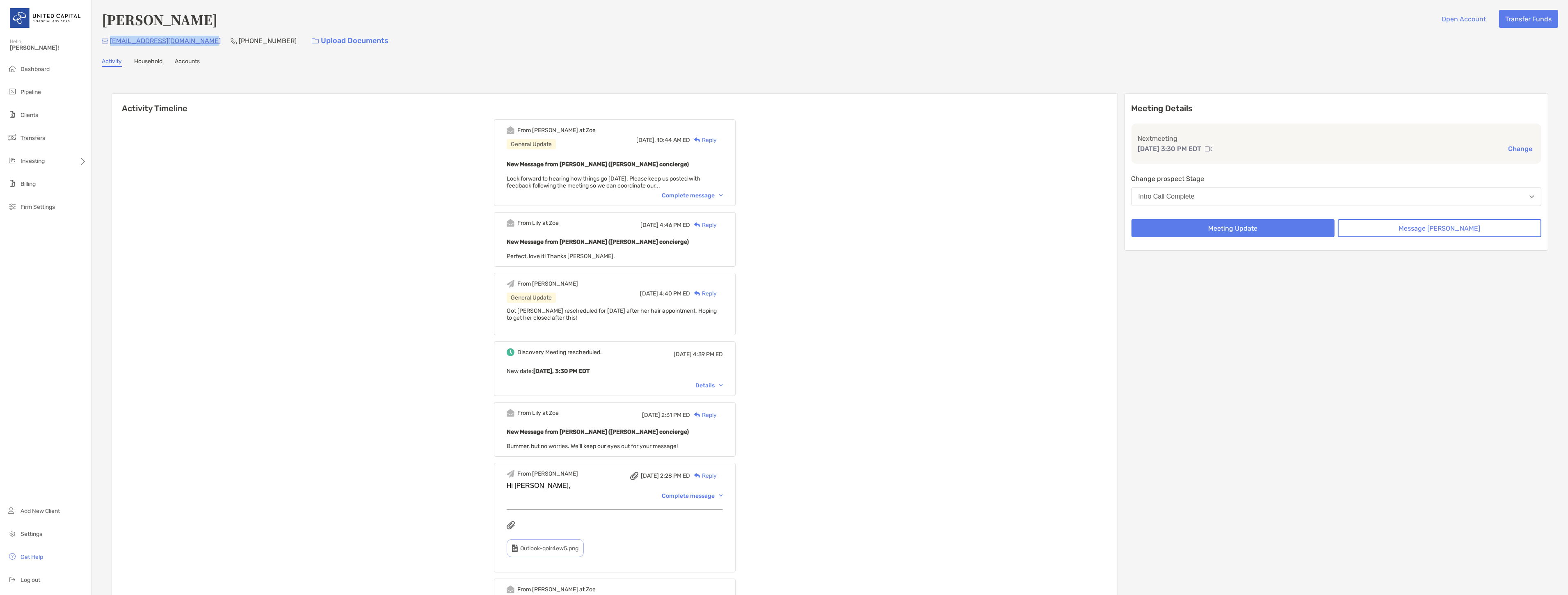
drag, startPoint x: 202, startPoint y: 38, endPoint x: 112, endPoint y: 40, distance: 90.0
click at [112, 40] on div "[EMAIL_ADDRESS][DOMAIN_NAME] [PHONE_NUMBER] Upload Documents" at bounding box center [830, 41] width 1456 height 18
copy p "[EMAIL_ADDRESS][DOMAIN_NAME]"
drag, startPoint x: 268, startPoint y: 38, endPoint x: 218, endPoint y: 41, distance: 50.1
click at [218, 41] on div "[EMAIL_ADDRESS][DOMAIN_NAME] [PHONE_NUMBER] Upload Documents" at bounding box center [830, 41] width 1456 height 18
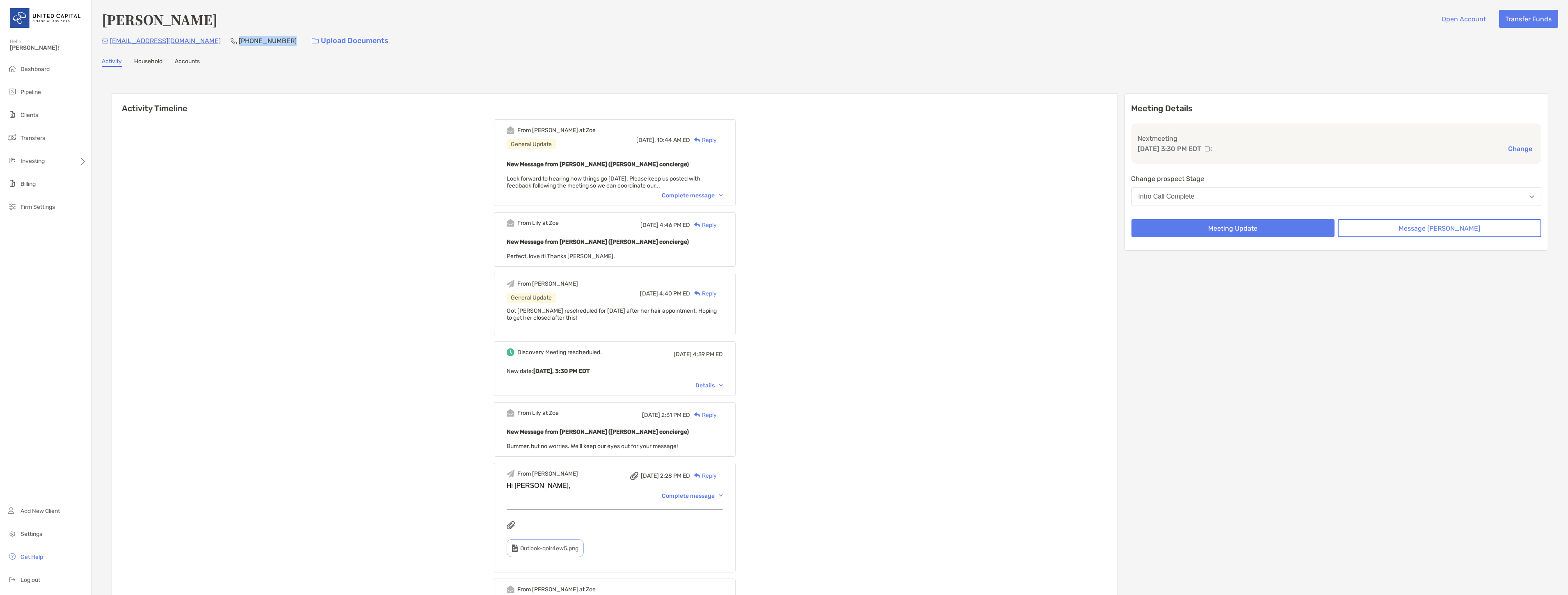
copy p "[PHONE_NUMBER]"
drag, startPoint x: 239, startPoint y: 22, endPoint x: 104, endPoint y: 18, distance: 135.1
click at [104, 18] on div "[PERSON_NAME] Open Account Transfer Funds" at bounding box center [830, 19] width 1456 height 19
copy h4 "[PERSON_NAME]"
